Goal: Check status: Check status

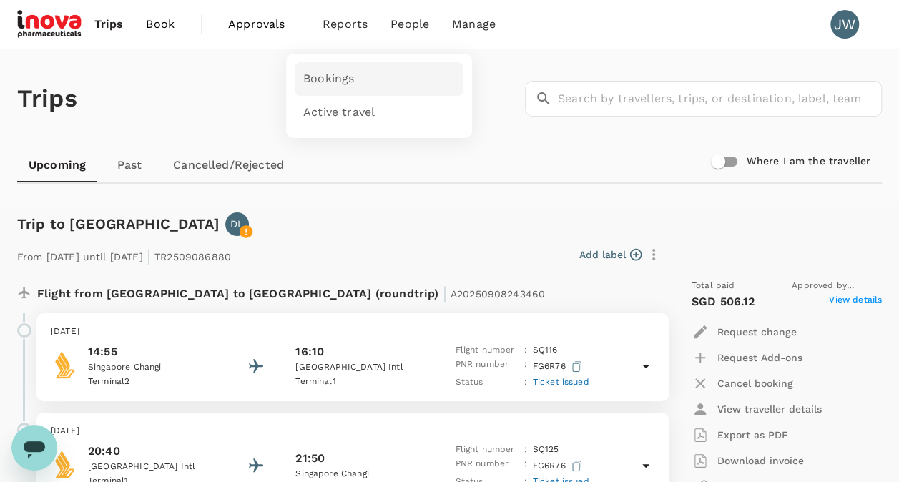
click at [332, 74] on span "Bookings" at bounding box center [328, 79] width 51 height 16
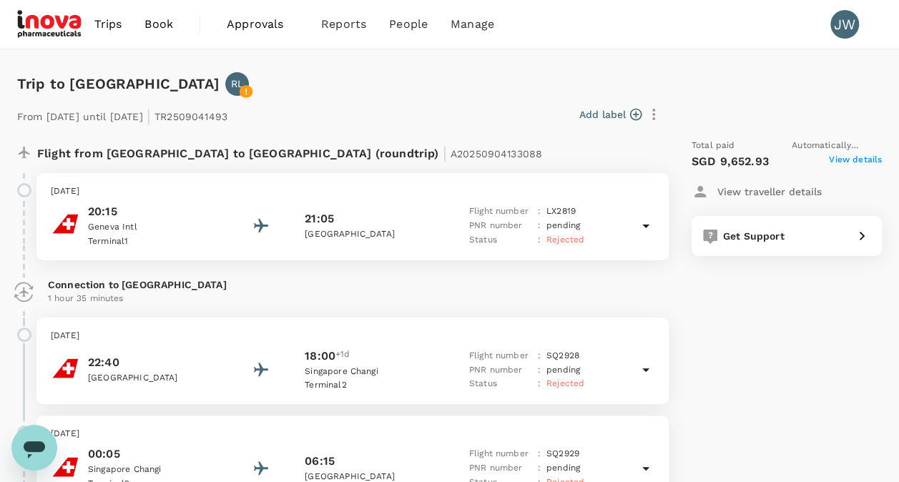
click at [844, 157] on span "View details" at bounding box center [855, 161] width 53 height 17
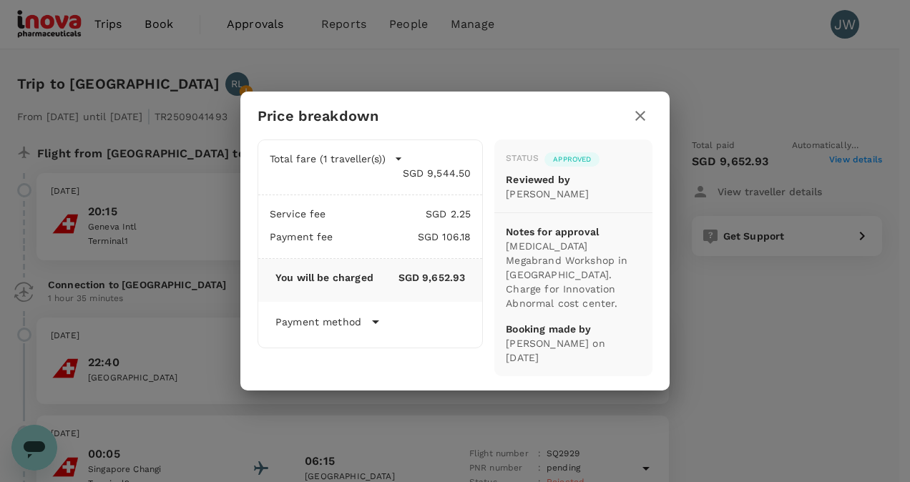
click at [637, 122] on icon "button" at bounding box center [640, 115] width 17 height 17
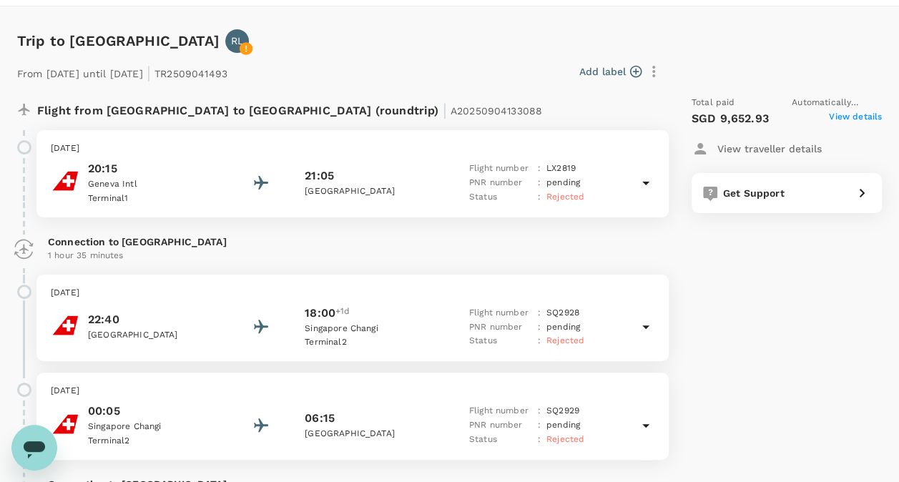
scroll to position [58, 0]
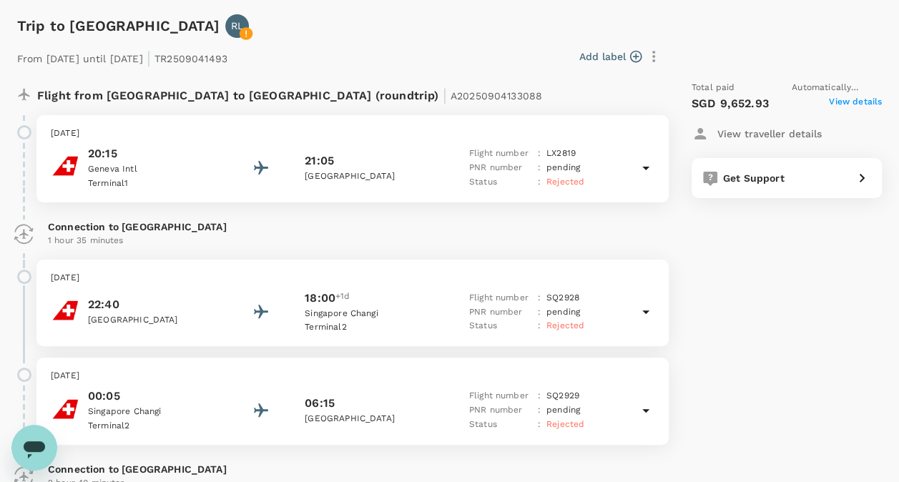
click at [764, 240] on div "Total paid Automatically rejected by system SGD 9,652.93 View details View trav…" at bounding box center [772, 335] width 219 height 532
click at [841, 103] on span "View details" at bounding box center [855, 103] width 53 height 17
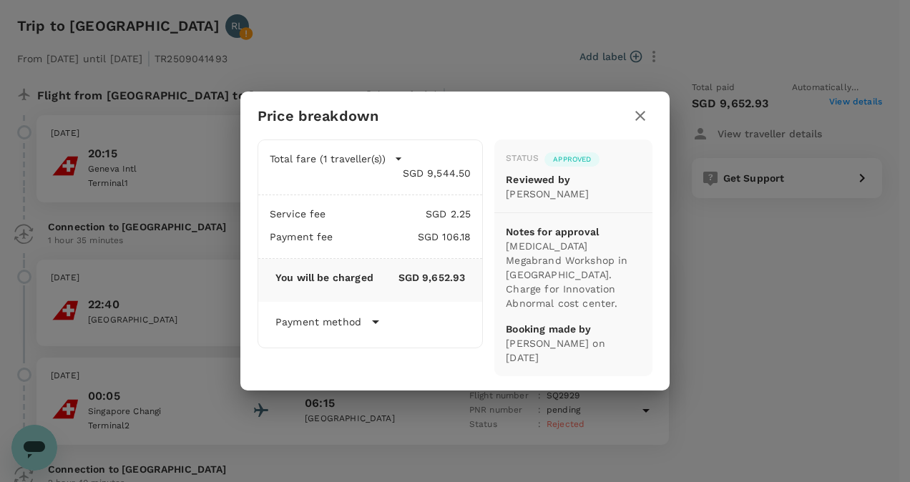
click at [378, 314] on icon at bounding box center [375, 321] width 17 height 17
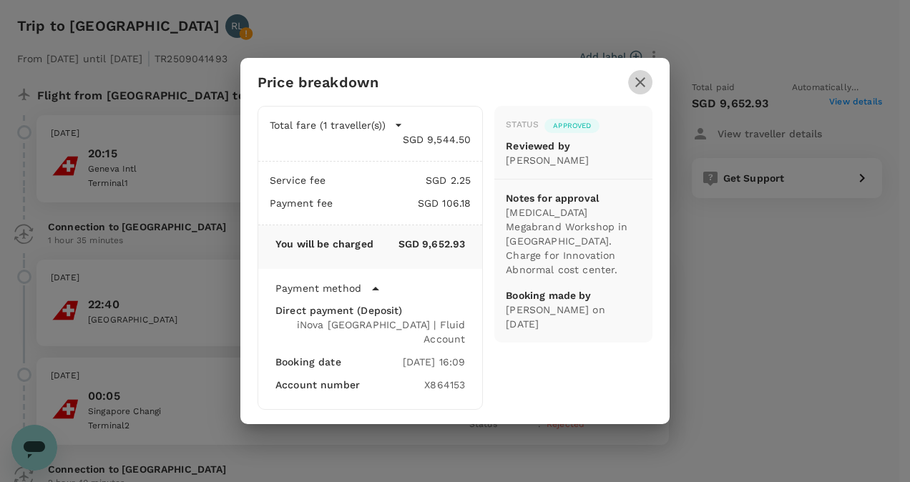
click at [638, 91] on icon "button" at bounding box center [640, 82] width 17 height 17
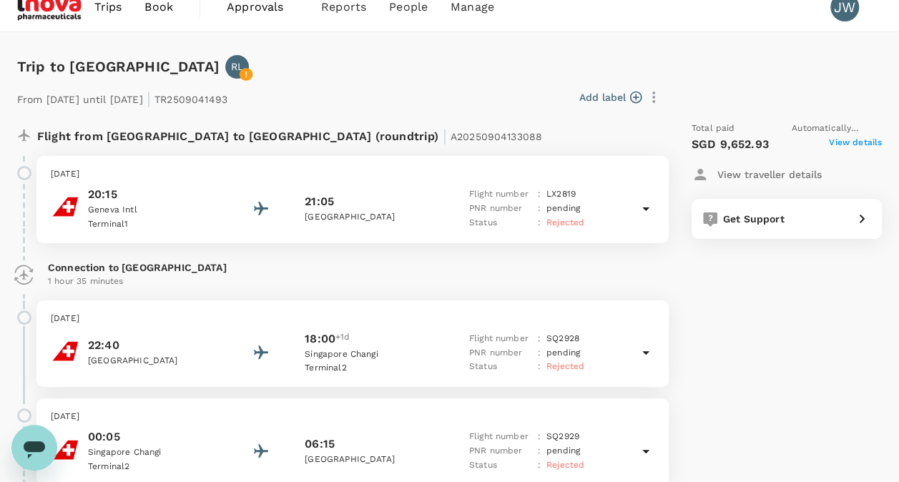
scroll to position [0, 0]
